Goal: Use online tool/utility: Utilize a website feature to perform a specific function

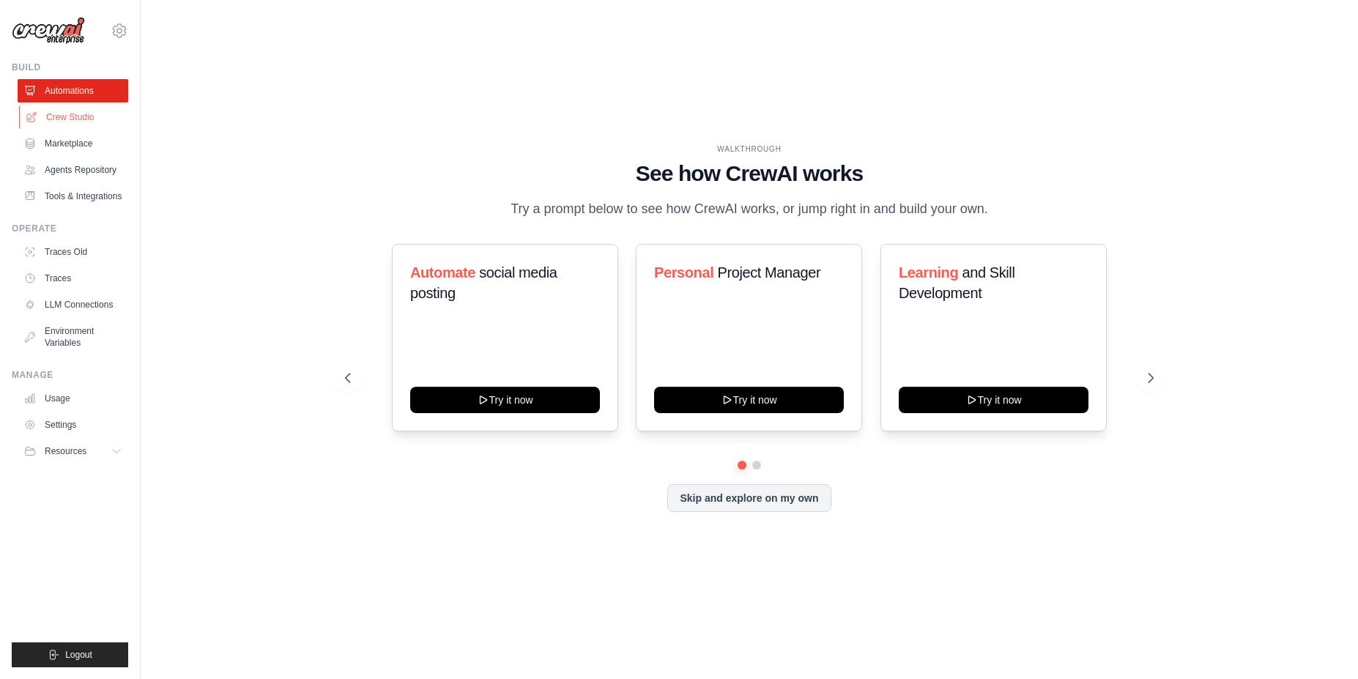
click at [94, 121] on link "Crew Studio" at bounding box center [74, 116] width 111 height 23
click at [83, 122] on link "Crew Studio" at bounding box center [74, 116] width 111 height 23
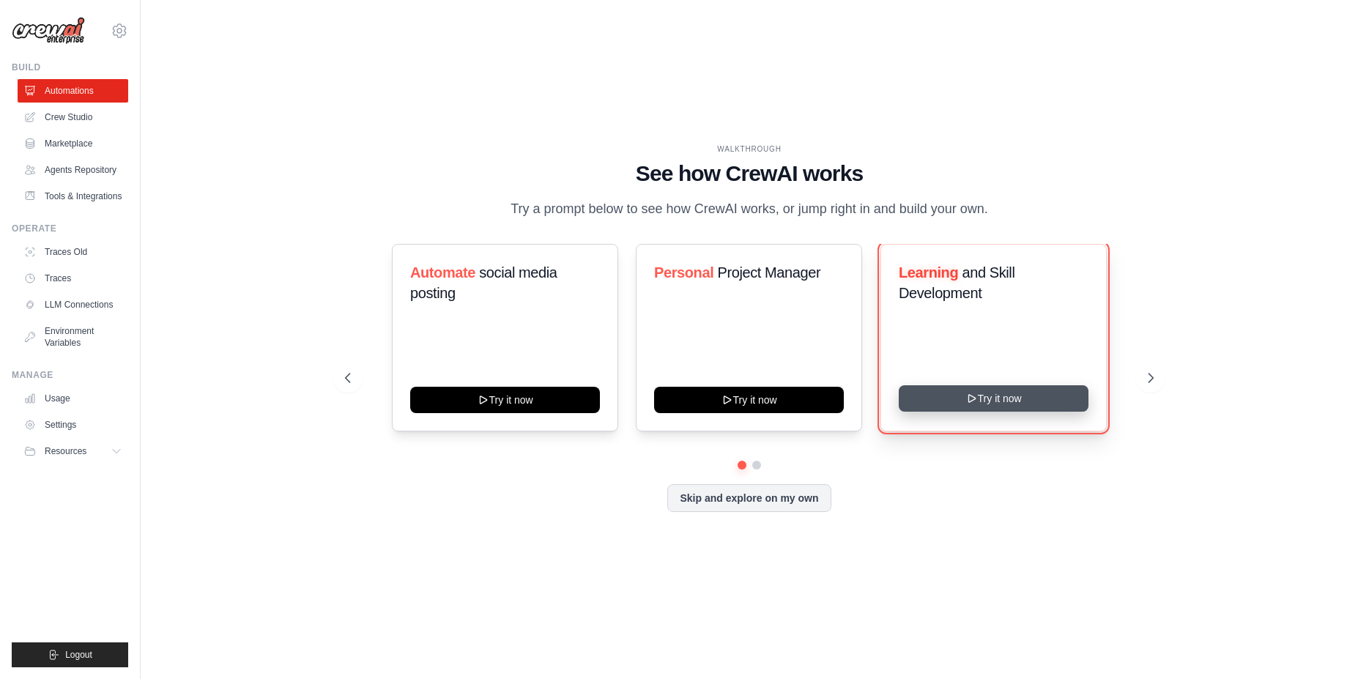
click at [957, 409] on button "Try it now" at bounding box center [993, 398] width 190 height 26
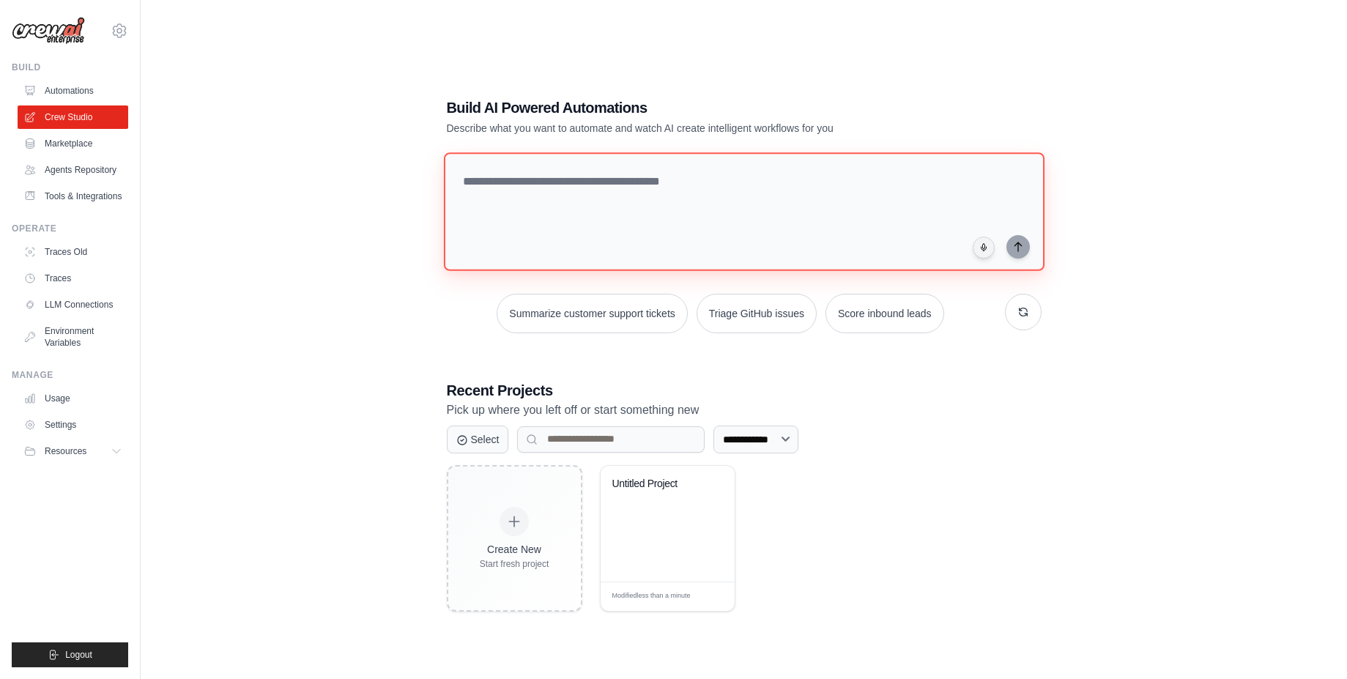
click at [559, 245] on textarea at bounding box center [743, 211] width 600 height 119
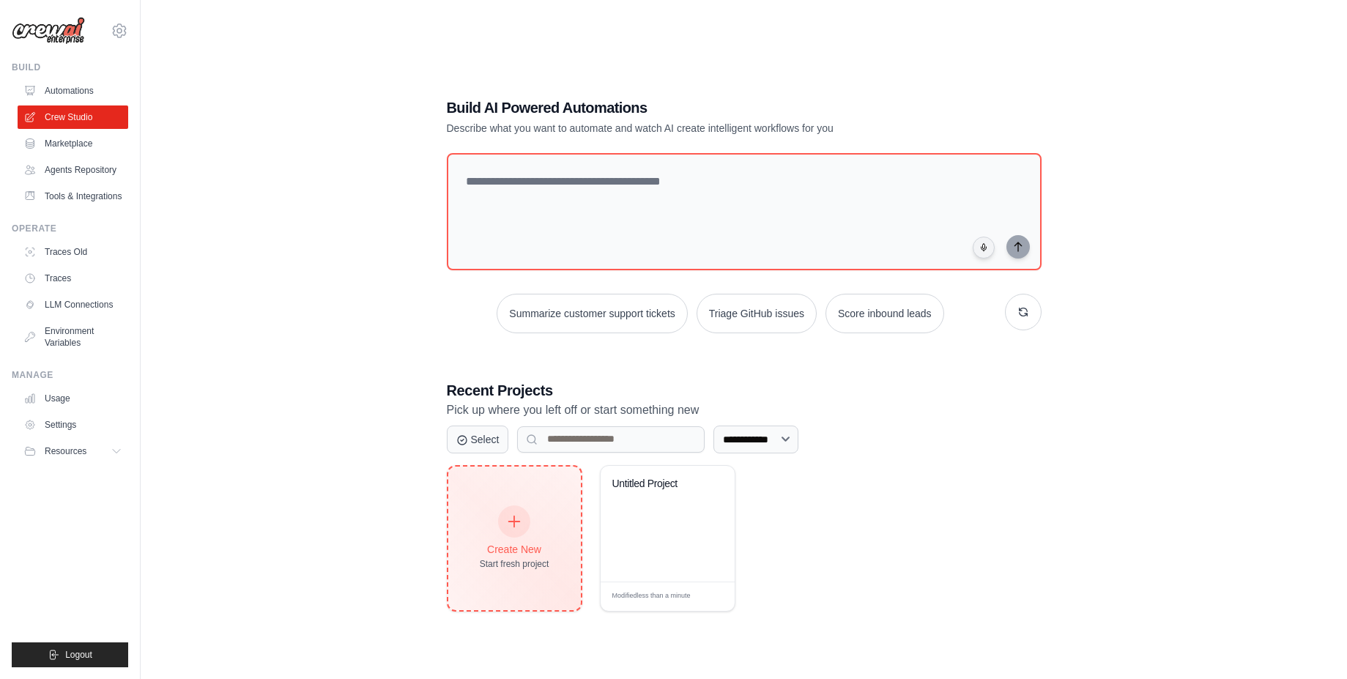
click at [540, 535] on div "Create New Start fresh project" at bounding box center [515, 538] width 70 height 63
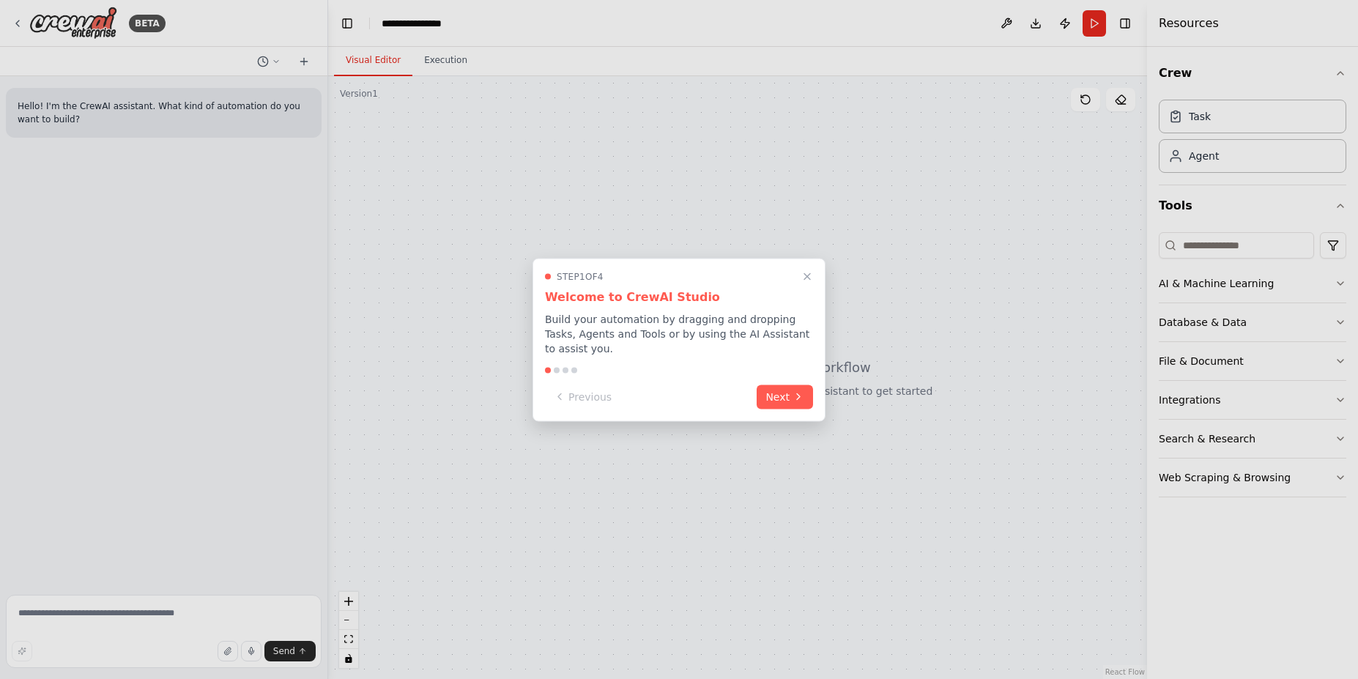
click at [813, 300] on div "Step 1 of 4 Welcome to CrewAI Studio Build your automation by dragging and drop…" at bounding box center [678, 339] width 293 height 163
click at [813, 286] on button "Close walkthrough" at bounding box center [806, 276] width 19 height 19
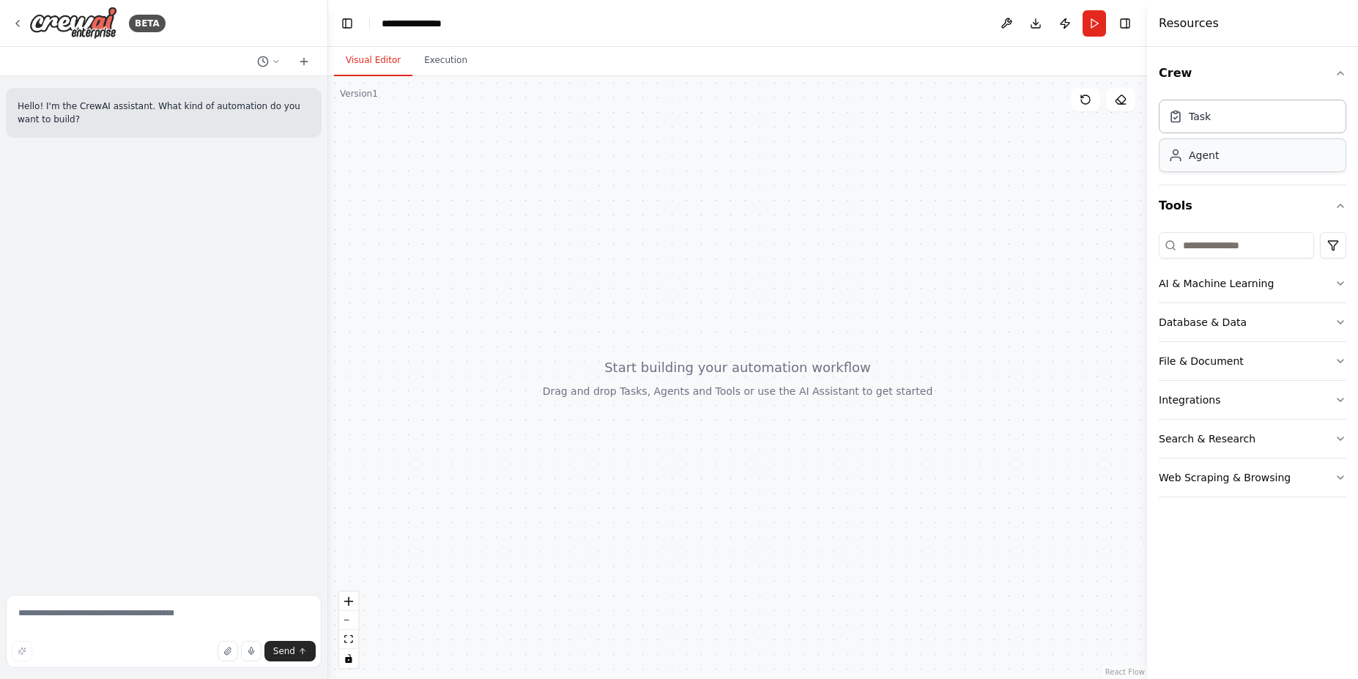
click at [1198, 160] on div "Agent" at bounding box center [1203, 155] width 30 height 15
